Goal: Information Seeking & Learning: Understand process/instructions

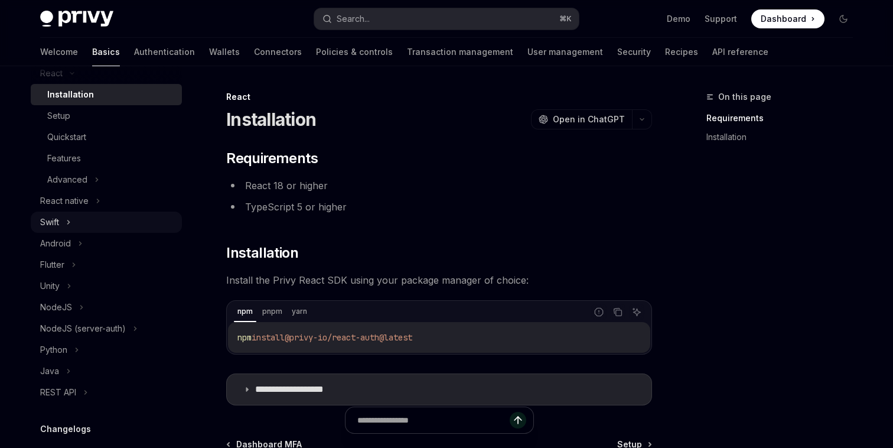
scroll to position [168, 0]
click at [78, 186] on button "Advanced" at bounding box center [106, 178] width 151 height 21
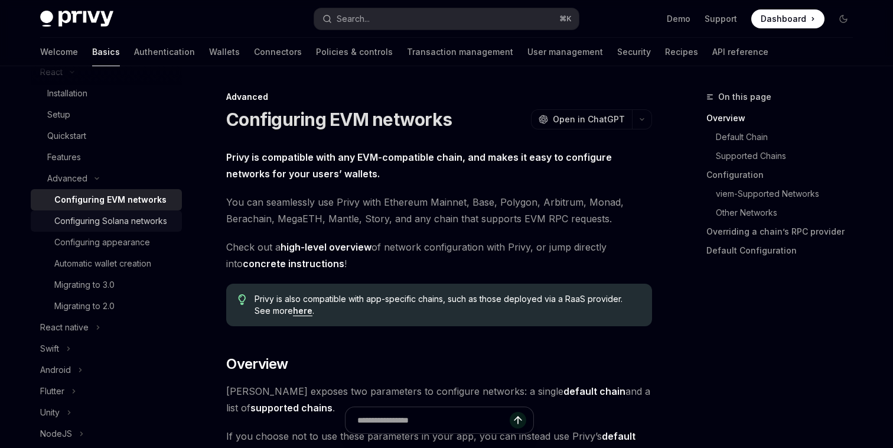
click at [78, 223] on div "Configuring Solana networks" at bounding box center [110, 221] width 113 height 14
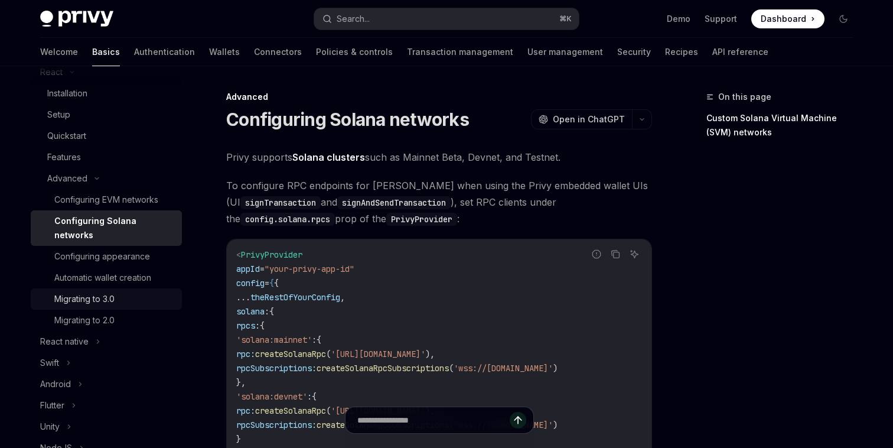
click at [90, 292] on div "Migrating to 3.0" at bounding box center [84, 299] width 60 height 14
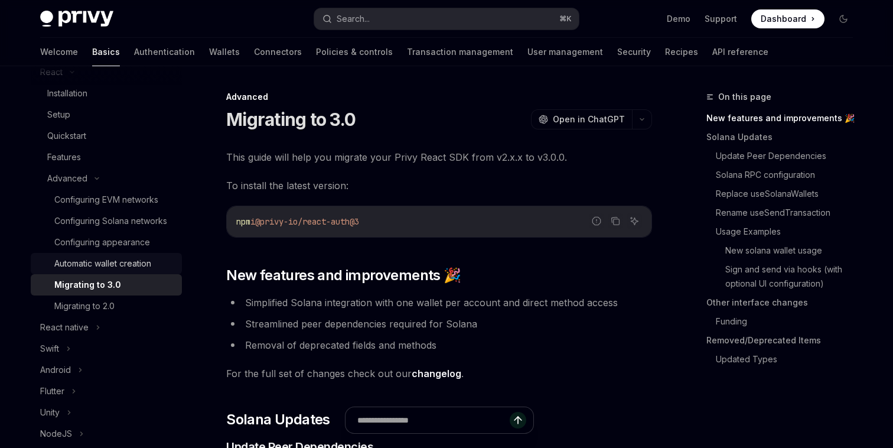
click at [91, 264] on div "Automatic wallet creation" at bounding box center [102, 263] width 97 height 14
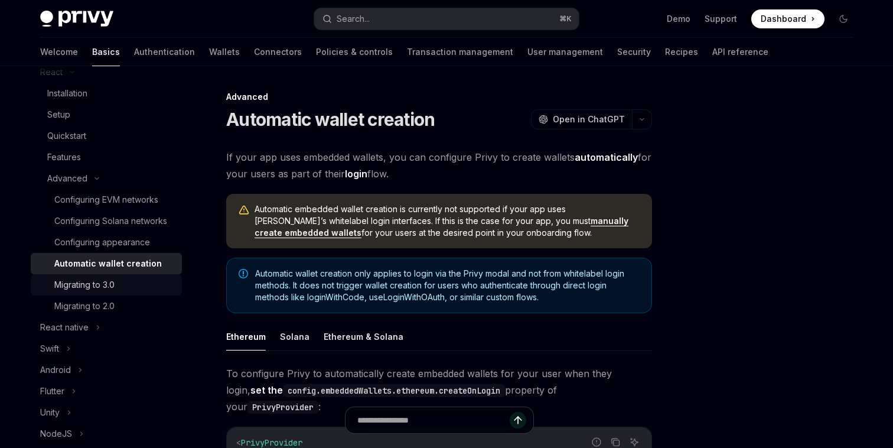
click at [92, 283] on div "Migrating to 3.0" at bounding box center [84, 285] width 60 height 14
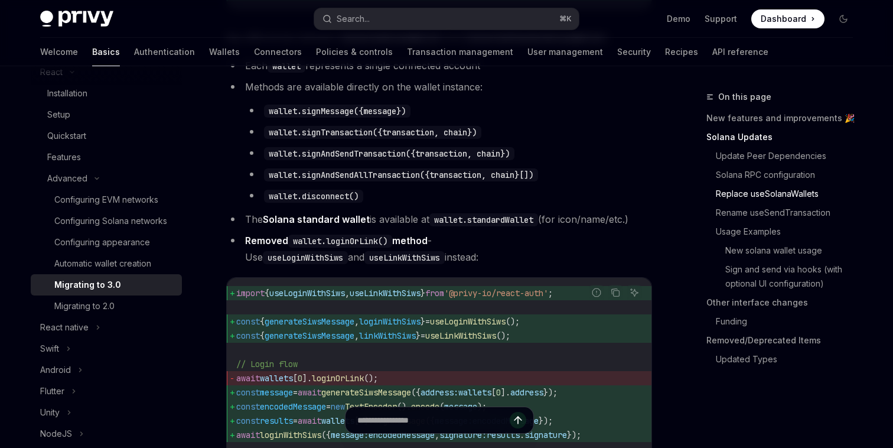
scroll to position [1405, 0]
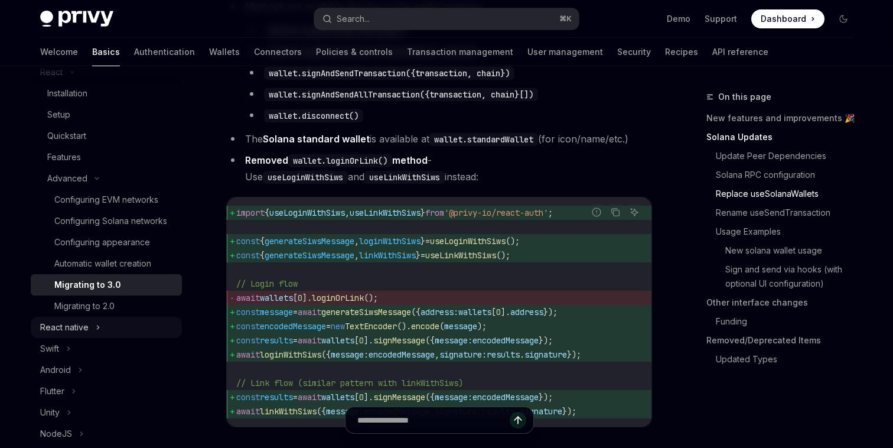
click at [90, 322] on button "React native" at bounding box center [106, 326] width 151 height 21
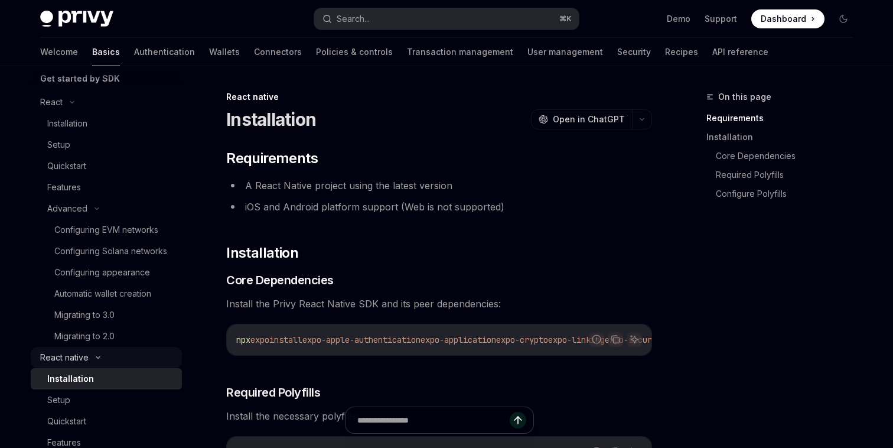
scroll to position [134, 0]
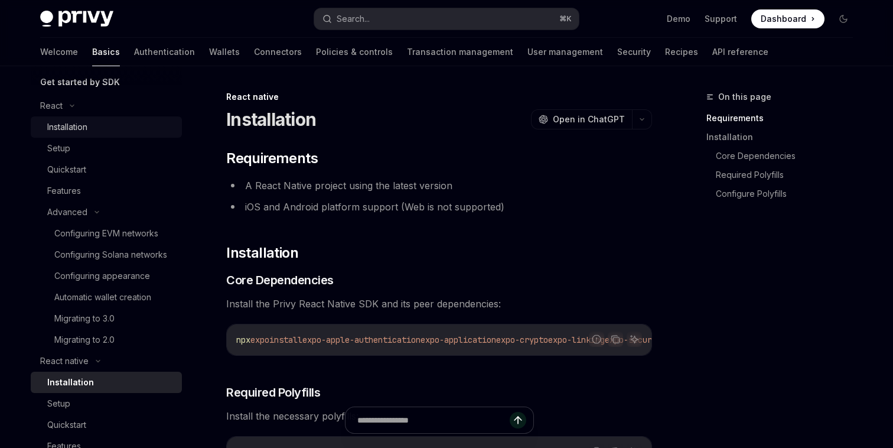
click at [87, 132] on div "Installation" at bounding box center [67, 127] width 40 height 14
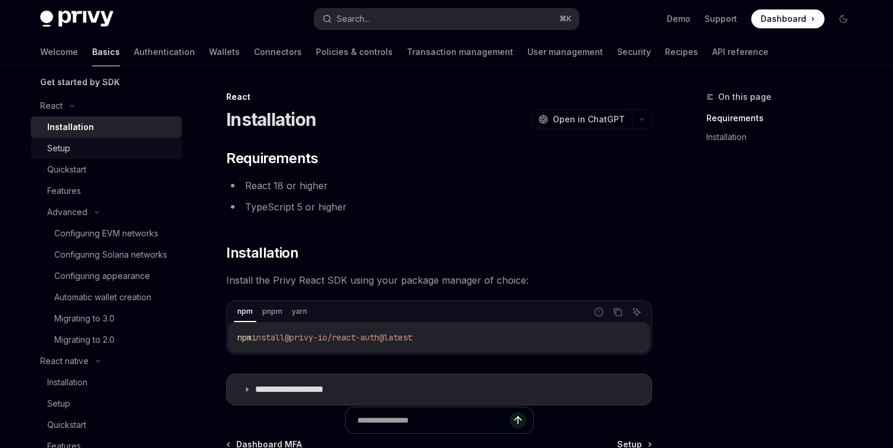
click at [87, 156] on link "Setup" at bounding box center [106, 148] width 151 height 21
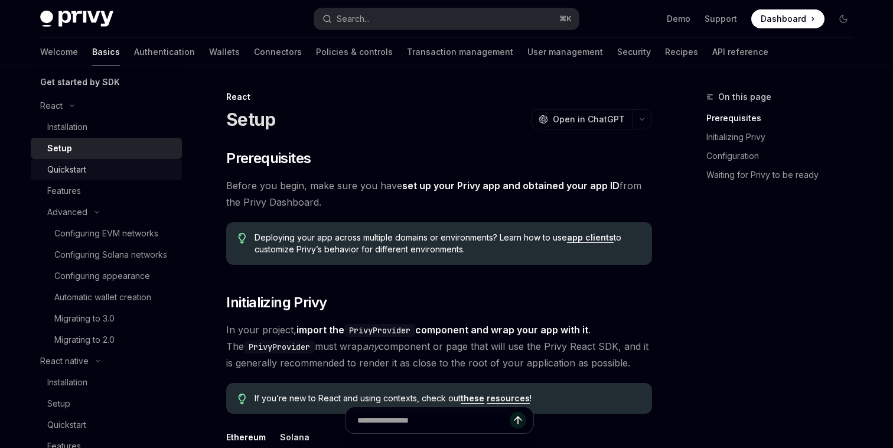
click at [87, 171] on div "Quickstart" at bounding box center [111, 169] width 128 height 14
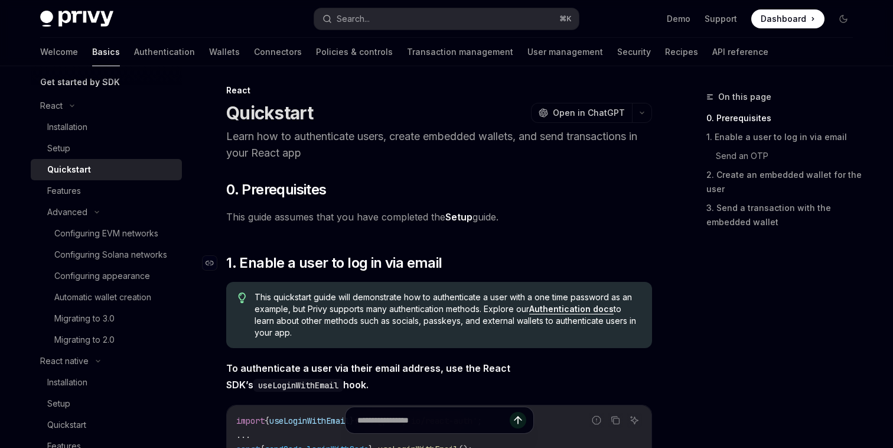
scroll to position [9, 0]
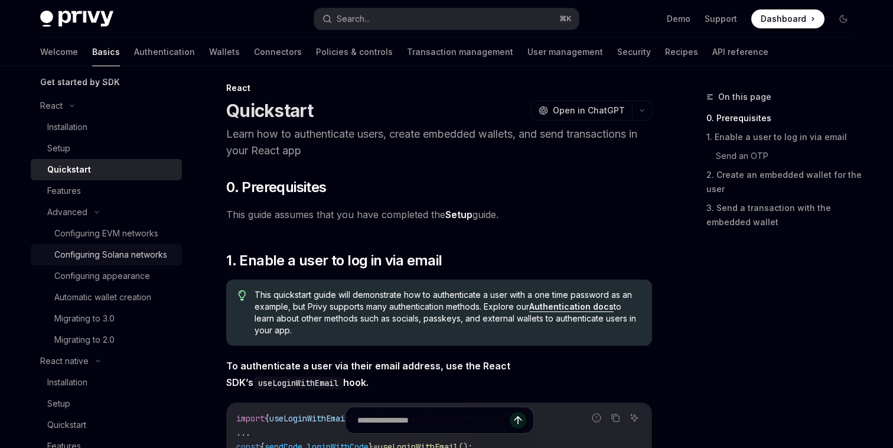
click at [120, 249] on div "Configuring Solana networks" at bounding box center [110, 254] width 113 height 14
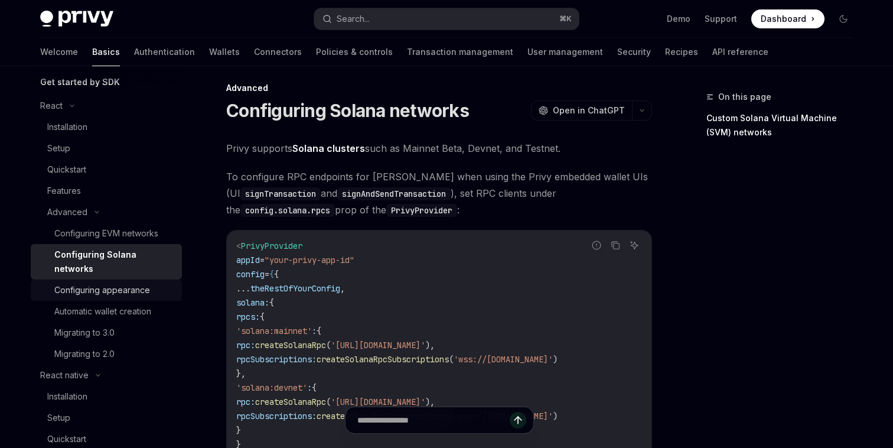
click at [125, 283] on div "Configuring appearance" at bounding box center [102, 290] width 96 height 14
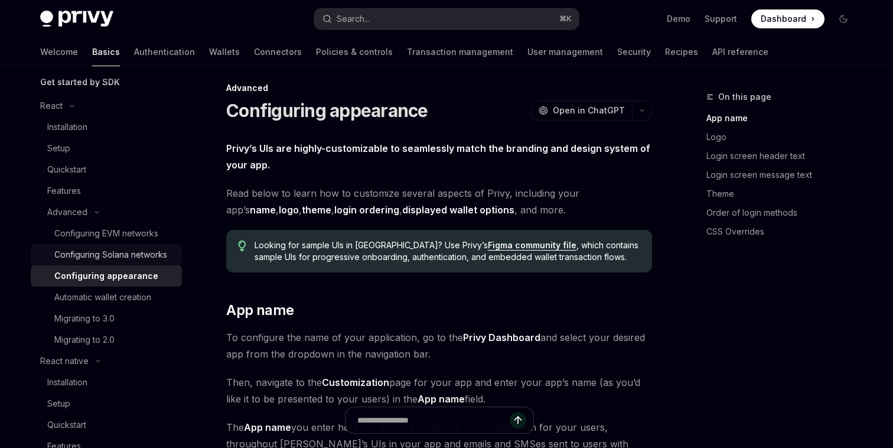
click at [128, 252] on div "Configuring Solana networks" at bounding box center [110, 254] width 113 height 14
type textarea "*"
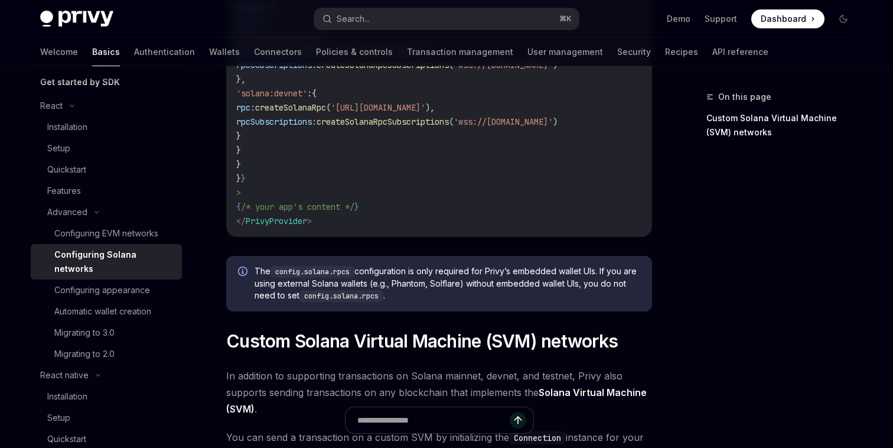
scroll to position [446, 0]
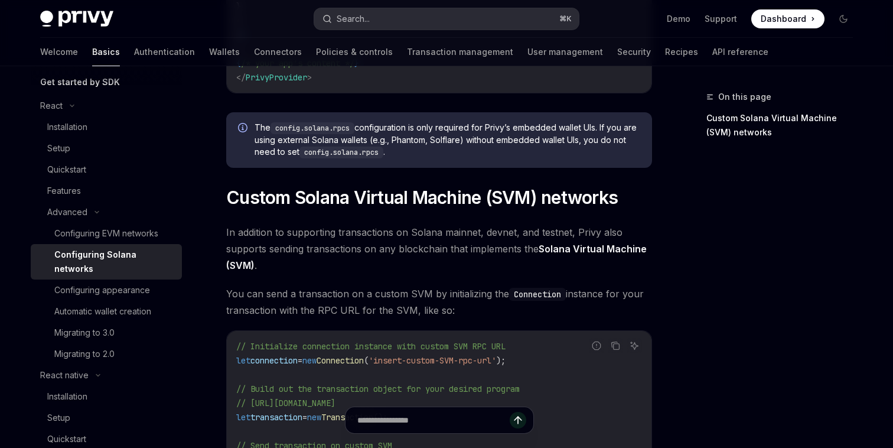
click at [437, 15] on button "Search... ⌘ K" at bounding box center [446, 18] width 265 height 21
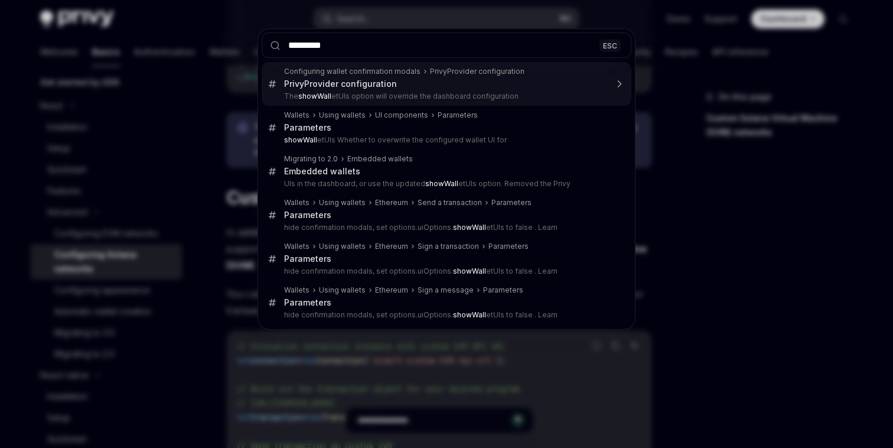
type input "**********"
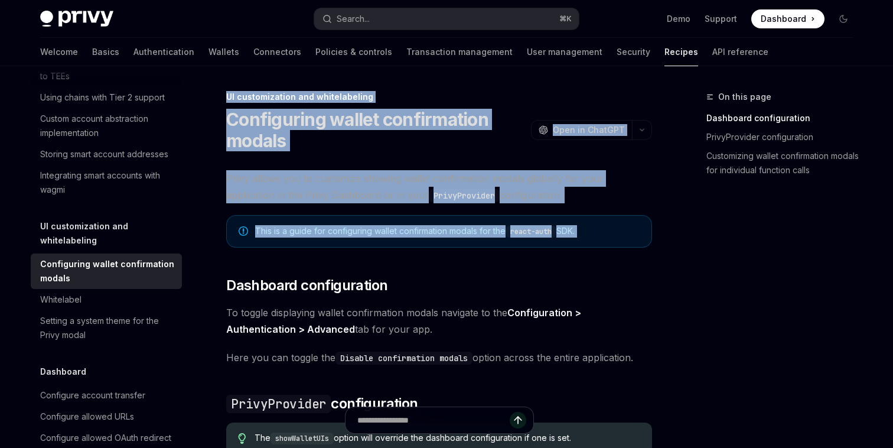
drag, startPoint x: 226, startPoint y: 100, endPoint x: 348, endPoint y: 252, distance: 194.5
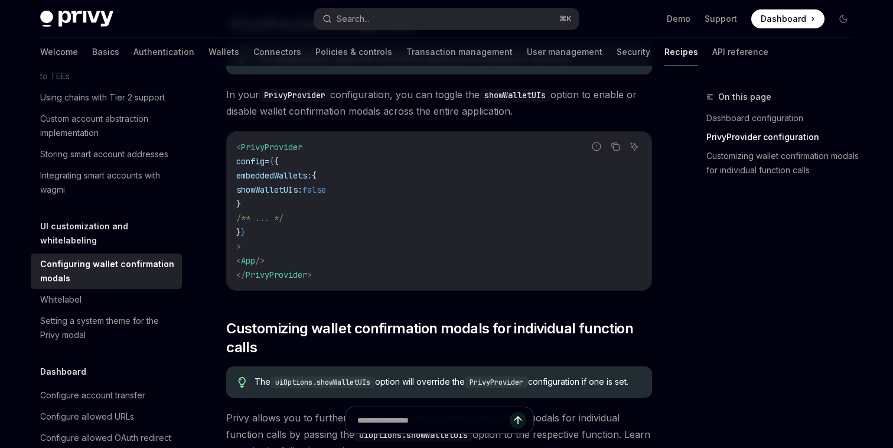
scroll to position [366, 0]
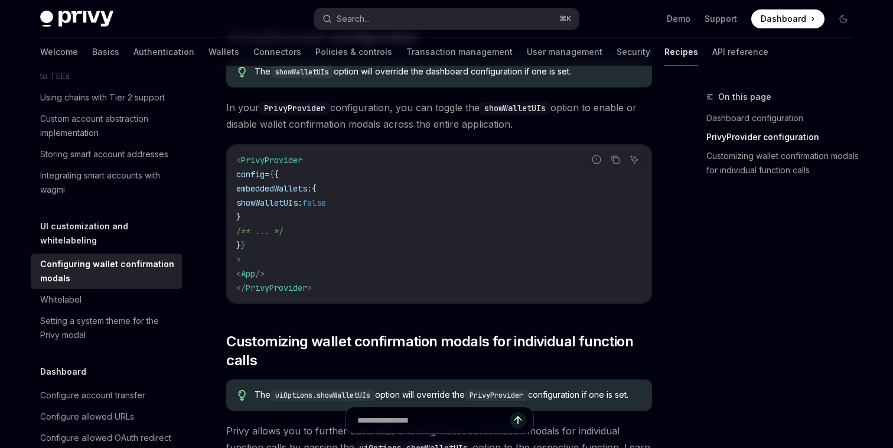
click at [355, 274] on code "< PrivyProvider config = { { embeddedWallets: { showWalletUIs: false } /** ... …" at bounding box center [439, 224] width 406 height 142
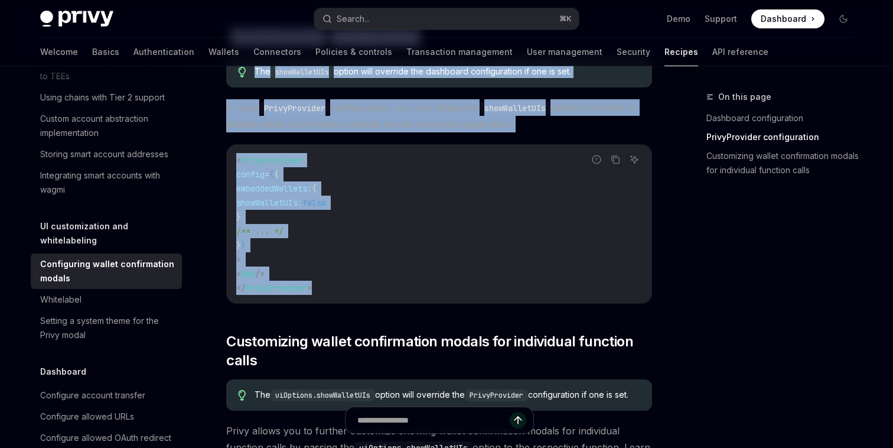
click at [357, 287] on code "< PrivyProvider config = { { embeddedWallets: { showWalletUIs: false } /** ... …" at bounding box center [439, 224] width 406 height 142
copy div "LO ipsumdolorsit ame consecteturad Elitseddoei tempor incididuntut labore EtdoL…"
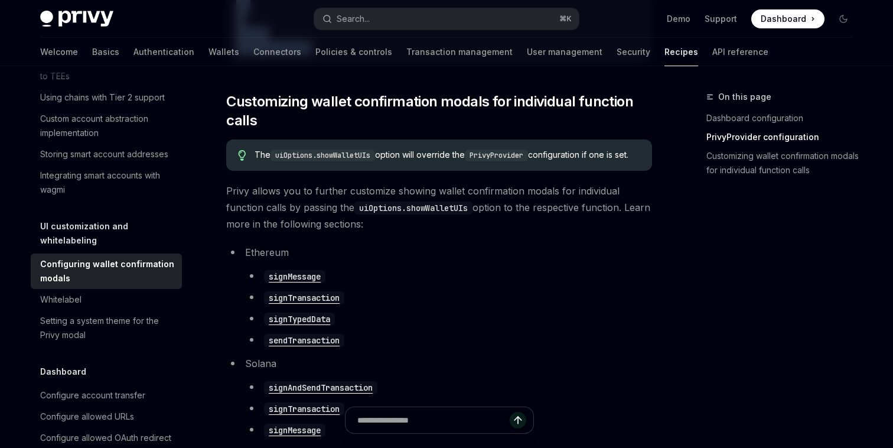
scroll to position [615, 0]
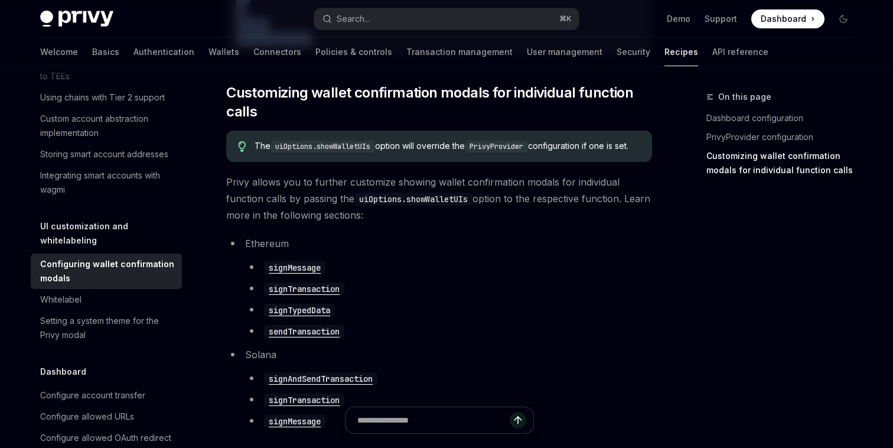
drag, startPoint x: 329, startPoint y: 164, endPoint x: 247, endPoint y: 135, distance: 86.5
click at [247, 135] on div "The uiOptions.showWalletUIs option will override the PrivyProvider configuratio…" at bounding box center [439, 145] width 426 height 31
copy span "The uiOptions.showWalletUIs option will override the PrivyProvider configuratio…"
click at [282, 148] on code "uiOptions.showWalletUIs" at bounding box center [322, 147] width 105 height 12
drag, startPoint x: 278, startPoint y: 147, endPoint x: 374, endPoint y: 149, distance: 96.9
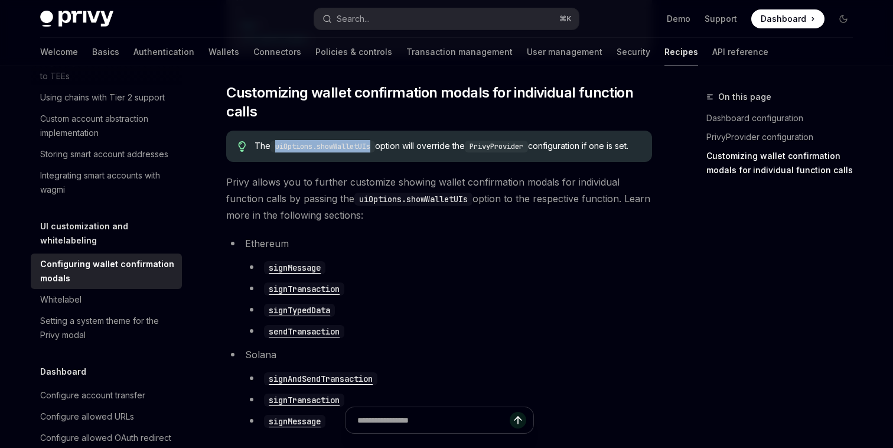
click at [374, 149] on code "uiOptions.showWalletUIs" at bounding box center [322, 147] width 105 height 12
copy code "uiOptions.showWalletUIs"
click at [375, 205] on code "uiOptions.showWalletUIs" at bounding box center [413, 198] width 118 height 13
click at [376, 205] on code "uiOptions.showWalletUIs" at bounding box center [413, 198] width 118 height 13
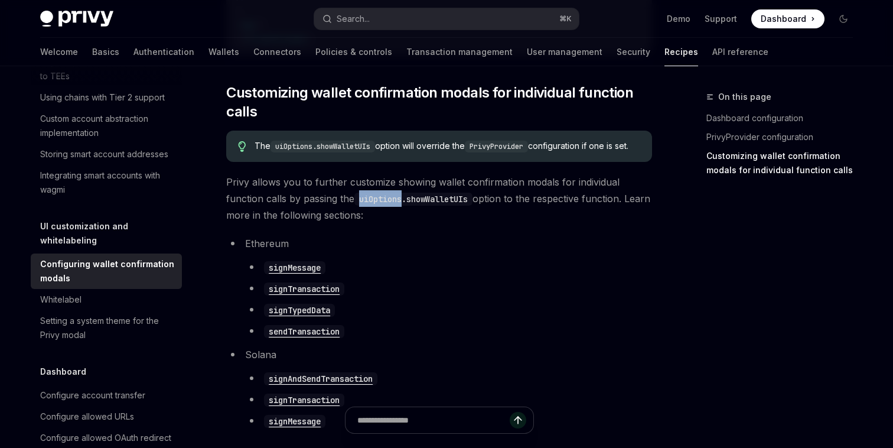
click at [376, 205] on code "uiOptions.showWalletUIs" at bounding box center [413, 198] width 118 height 13
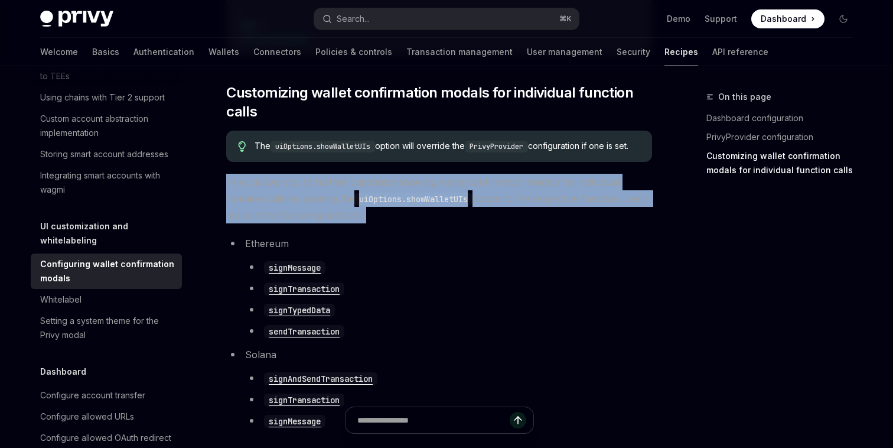
click at [376, 205] on code "uiOptions.showWalletUIs" at bounding box center [413, 198] width 118 height 13
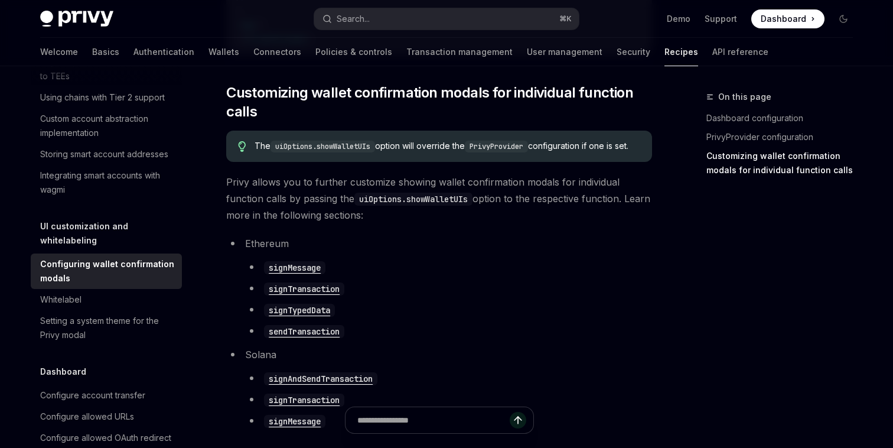
click at [377, 205] on code "uiOptions.showWalletUIs" at bounding box center [413, 198] width 118 height 13
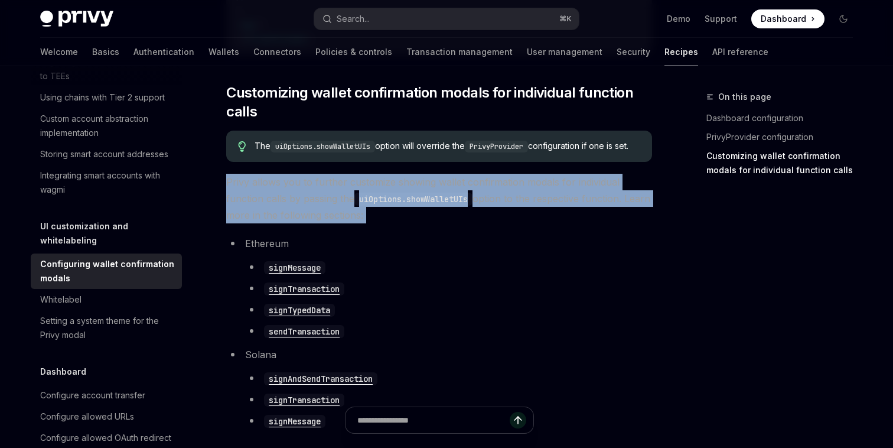
click at [377, 205] on code "uiOptions.showWalletUIs" at bounding box center [413, 198] width 118 height 13
click at [420, 205] on code "uiOptions.showWalletUIs" at bounding box center [413, 198] width 118 height 13
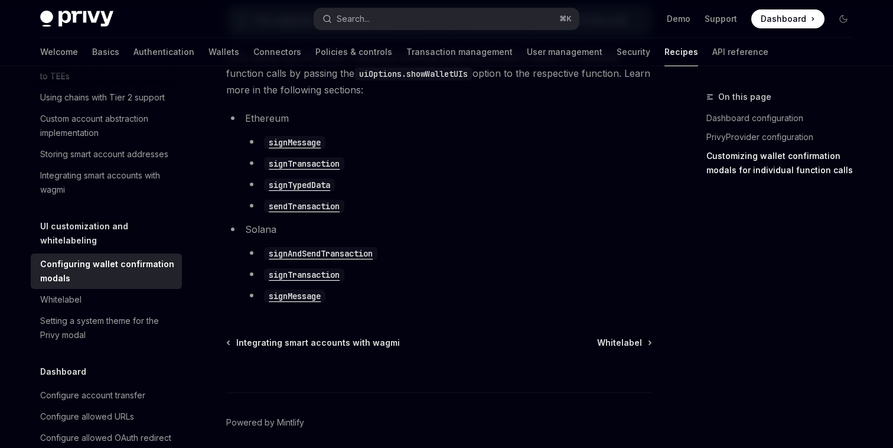
scroll to position [780, 0]
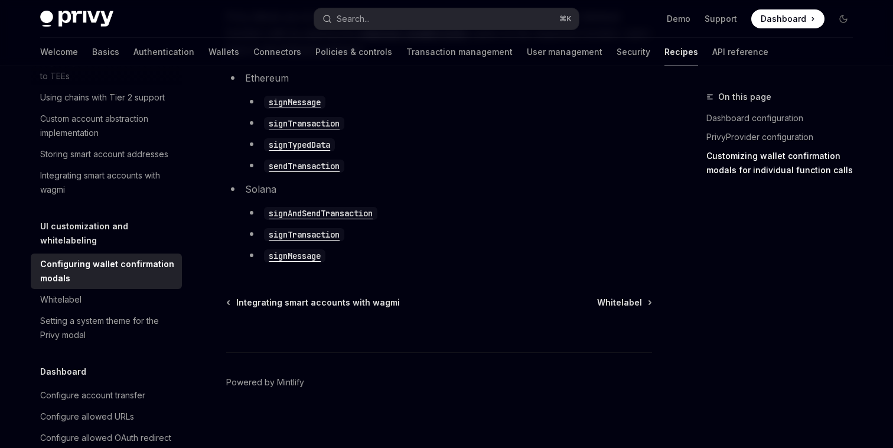
click at [359, 220] on code "signAndSendTransaction" at bounding box center [320, 213] width 113 height 13
type textarea "*"
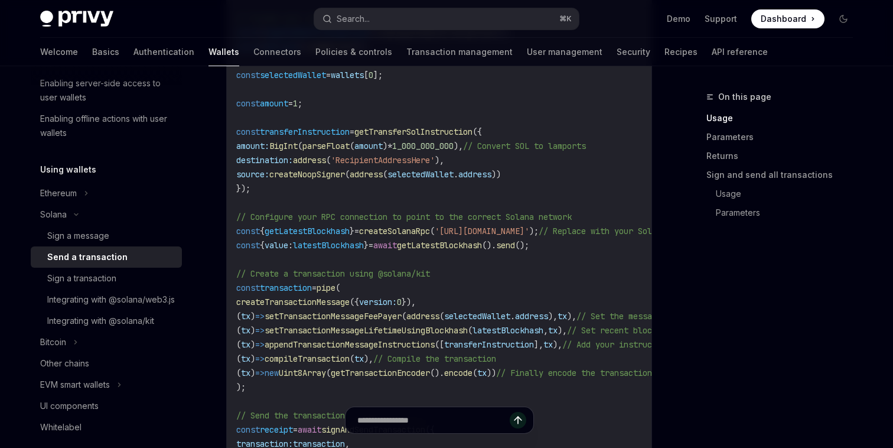
scroll to position [482, 0]
